Goal: Task Accomplishment & Management: Manage account settings

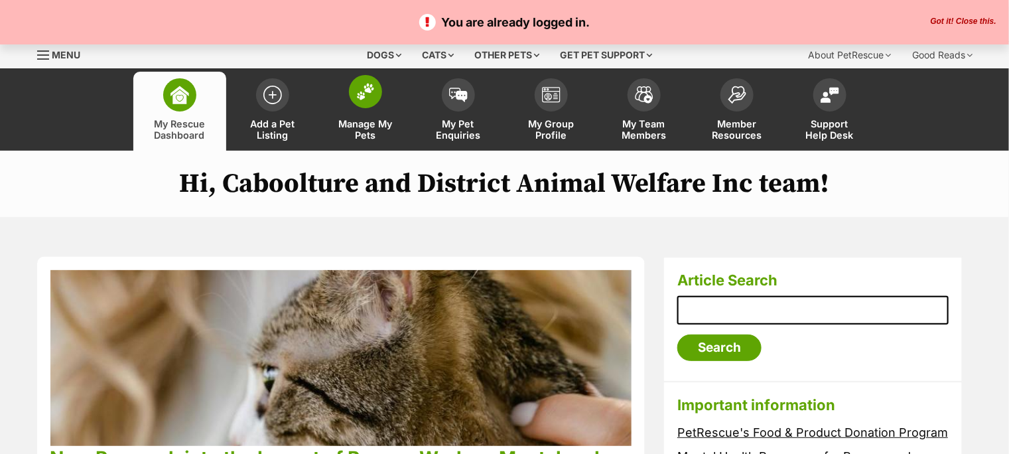
click at [365, 101] on span at bounding box center [365, 91] width 33 height 33
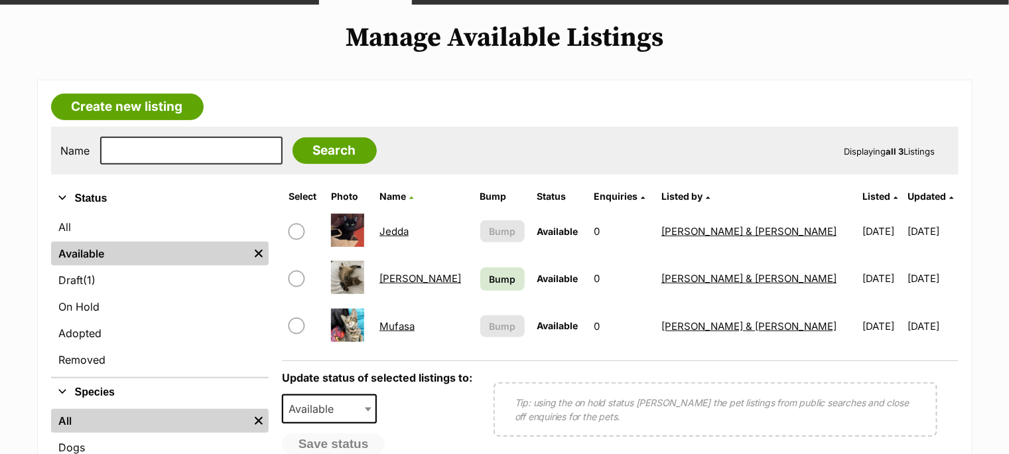
scroll to position [147, 0]
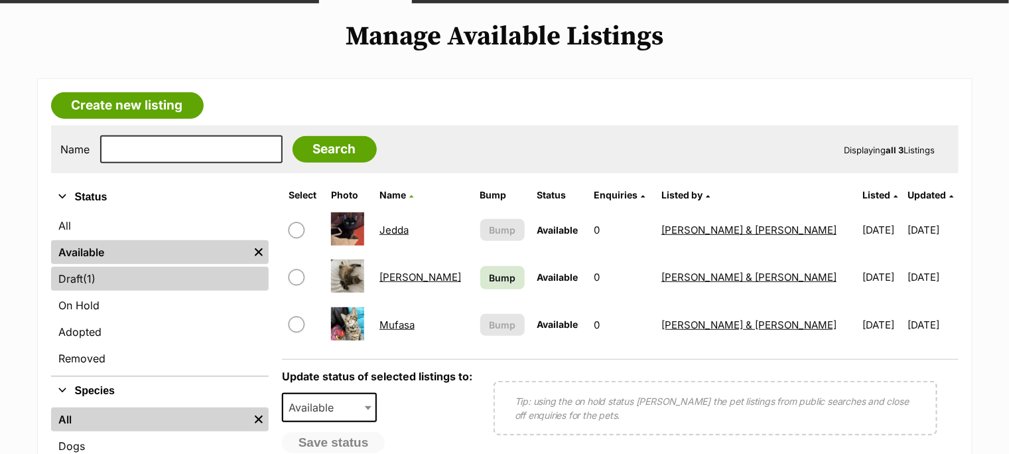
click at [117, 277] on link "Draft (1) Items" at bounding box center [160, 279] width 218 height 24
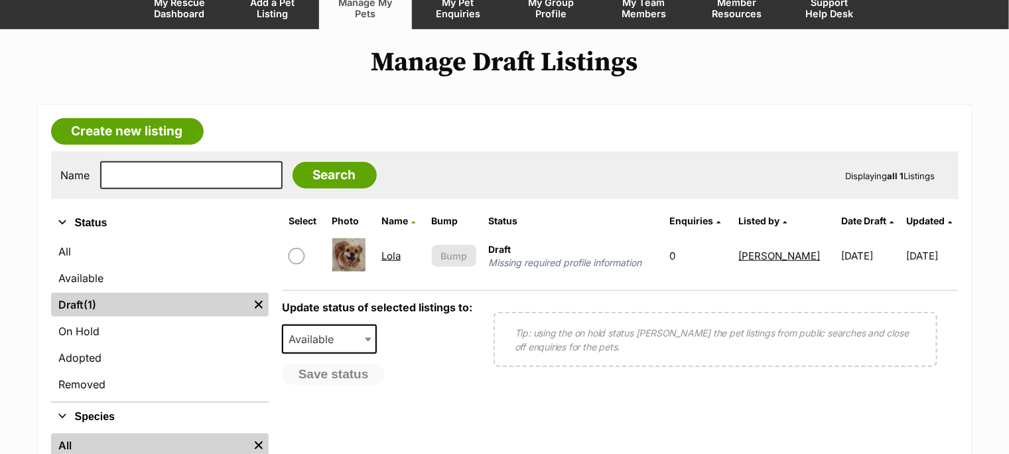
scroll to position [147, 0]
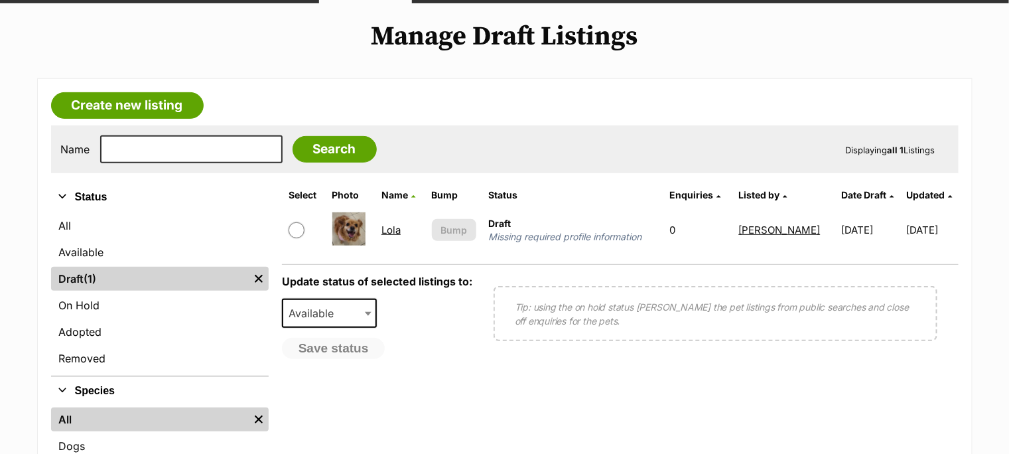
click at [392, 226] on link "Lola" at bounding box center [391, 230] width 19 height 13
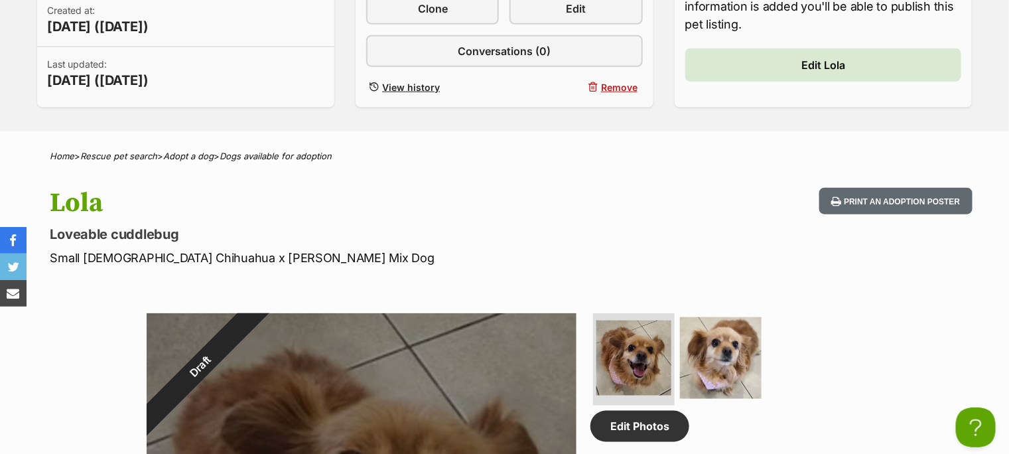
scroll to position [384, 0]
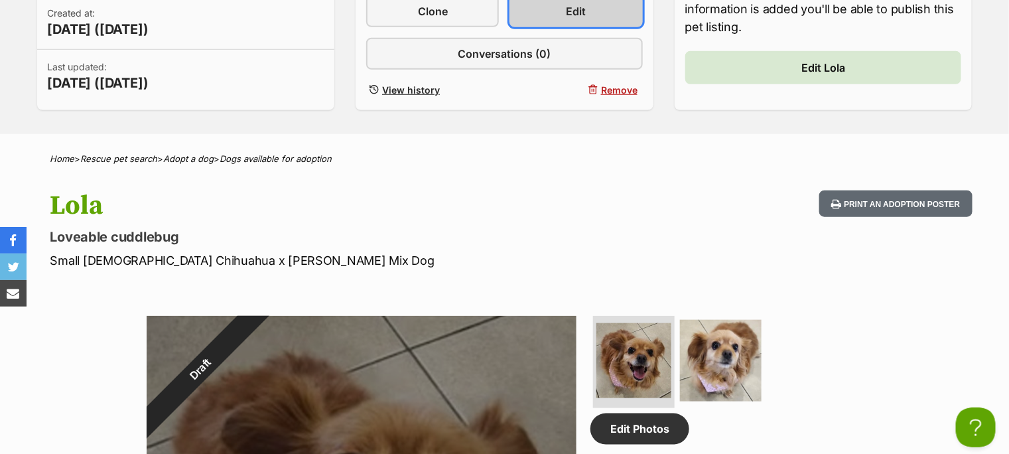
click at [591, 15] on link "Edit" at bounding box center [576, 11] width 133 height 32
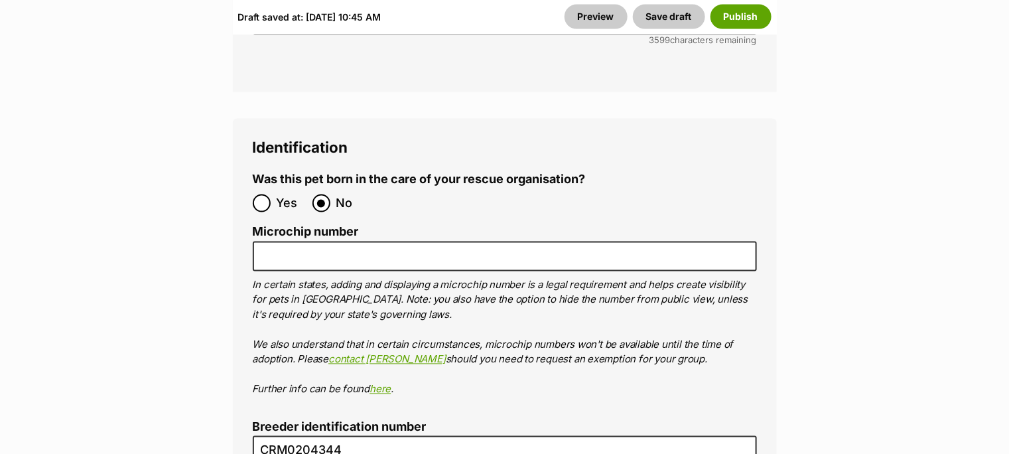
scroll to position [4645, 0]
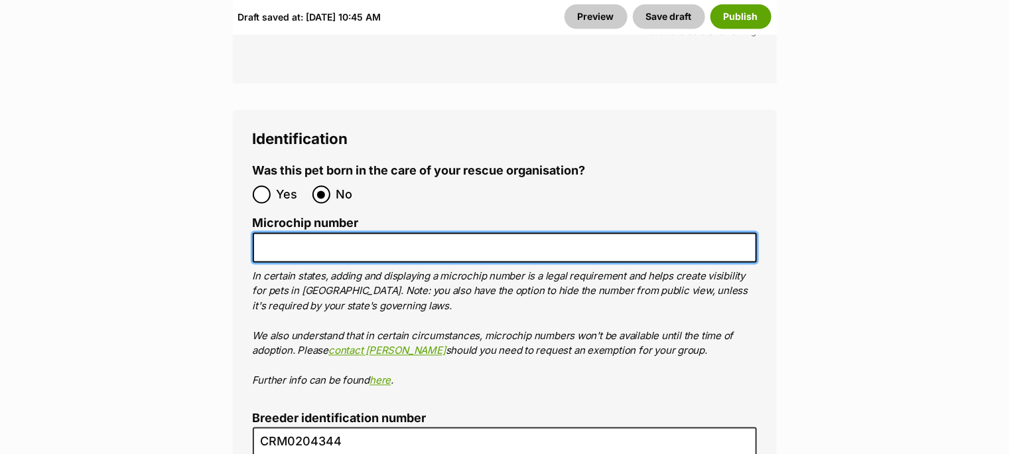
click at [377, 233] on input "Microchip number" at bounding box center [505, 248] width 504 height 30
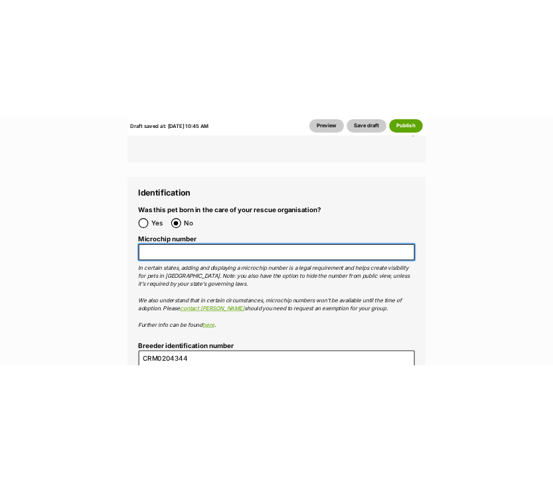
scroll to position [4669, 0]
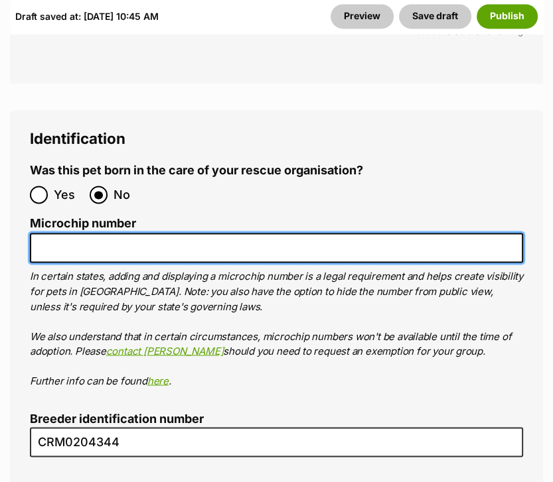
click at [38, 233] on input "Microchip number" at bounding box center [276, 248] width 493 height 30
click at [205, 233] on input "Microchip number" at bounding box center [276, 248] width 493 height 30
click at [269, 233] on input "Microchip number" at bounding box center [276, 248] width 493 height 30
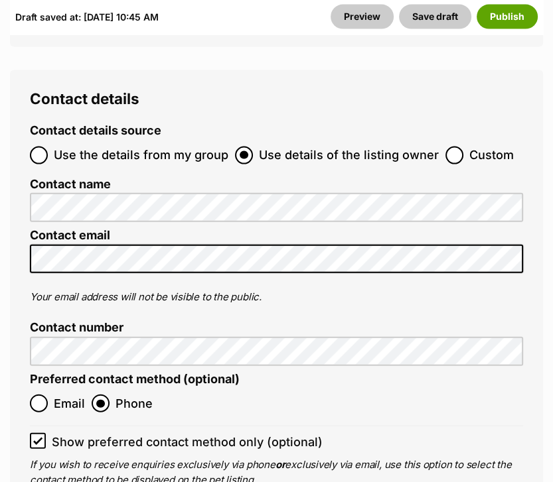
scroll to position [5333, 0]
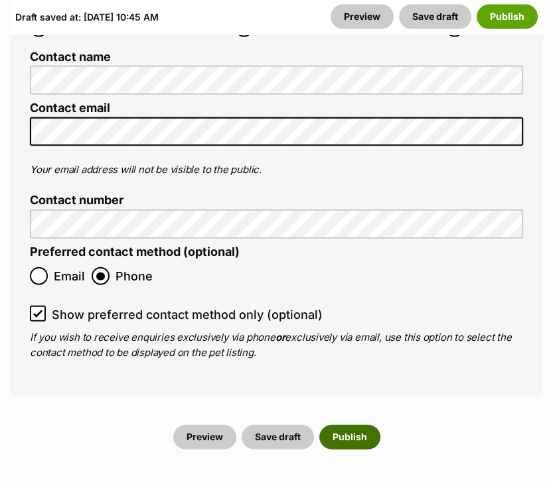
type input "953010007974061"
click at [358, 425] on button "Publish" at bounding box center [349, 437] width 61 height 24
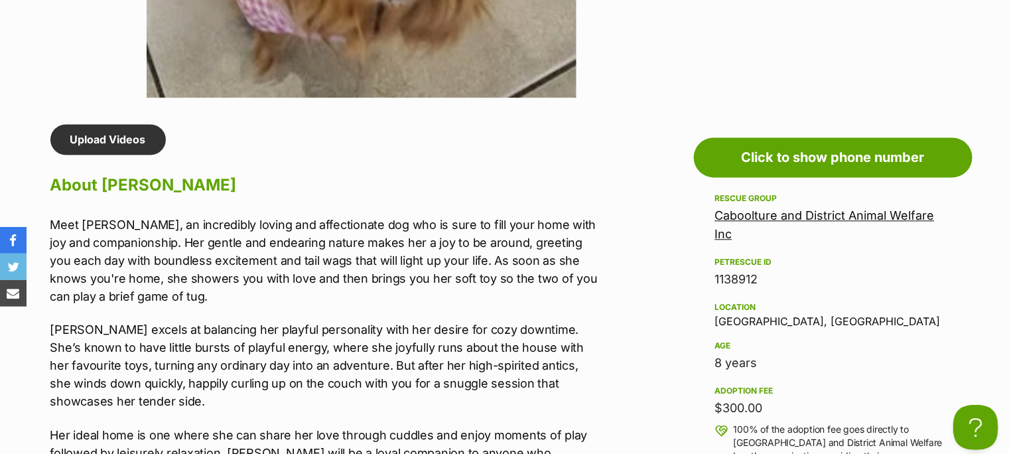
click at [552, 427] on button "Open Beacon popover" at bounding box center [973, 425] width 40 height 40
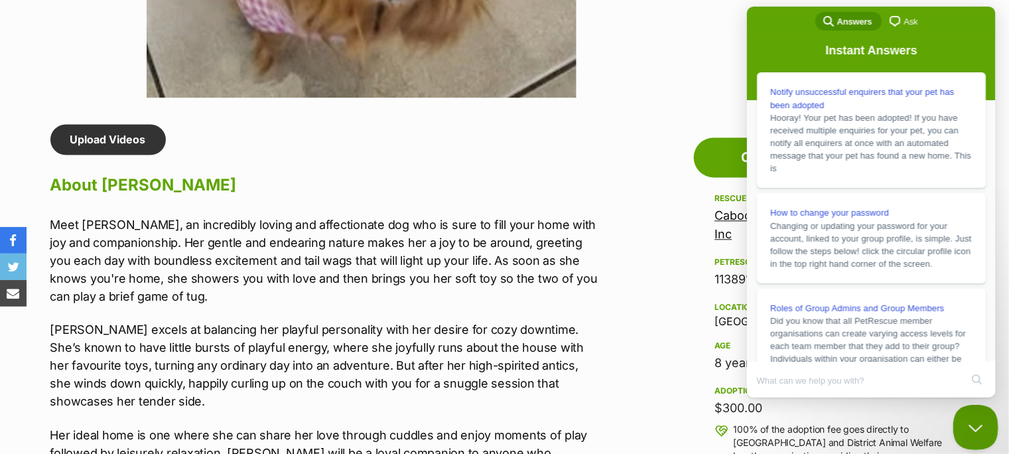
click at [552, 422] on button "Close Beacon popover" at bounding box center [973, 425] width 40 height 40
